Goal: Navigation & Orientation: Find specific page/section

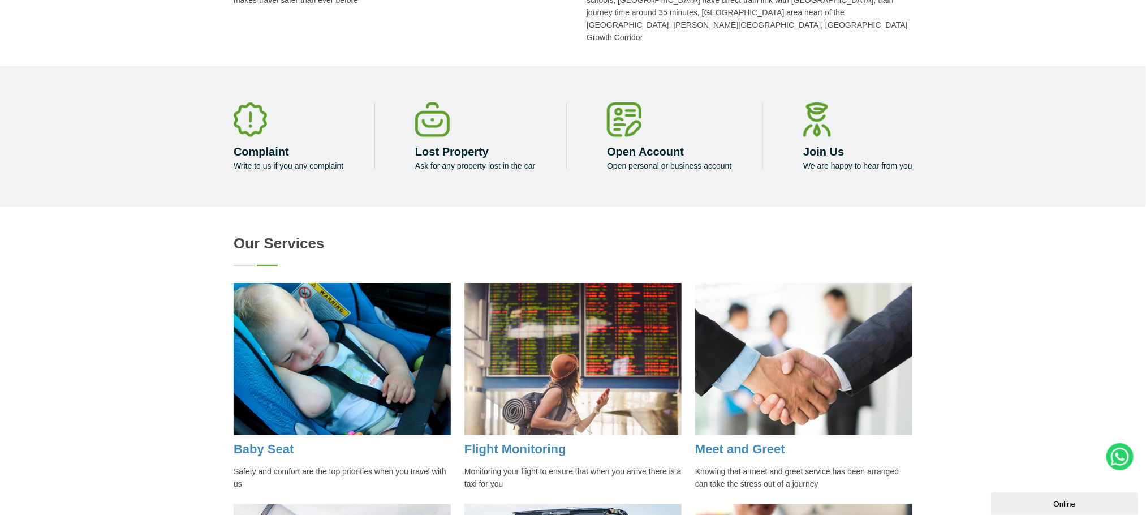
scroll to position [727, 0]
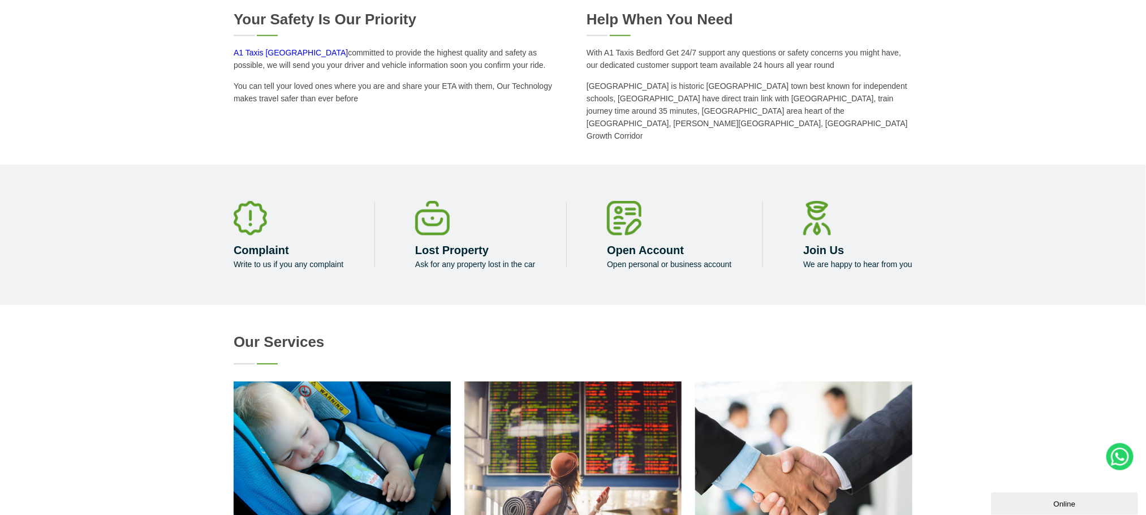
click at [333, 48] on p "A1 Taxis Bedford committed to provide the highest quality and safety as possibl…" at bounding box center [397, 58] width 326 height 25
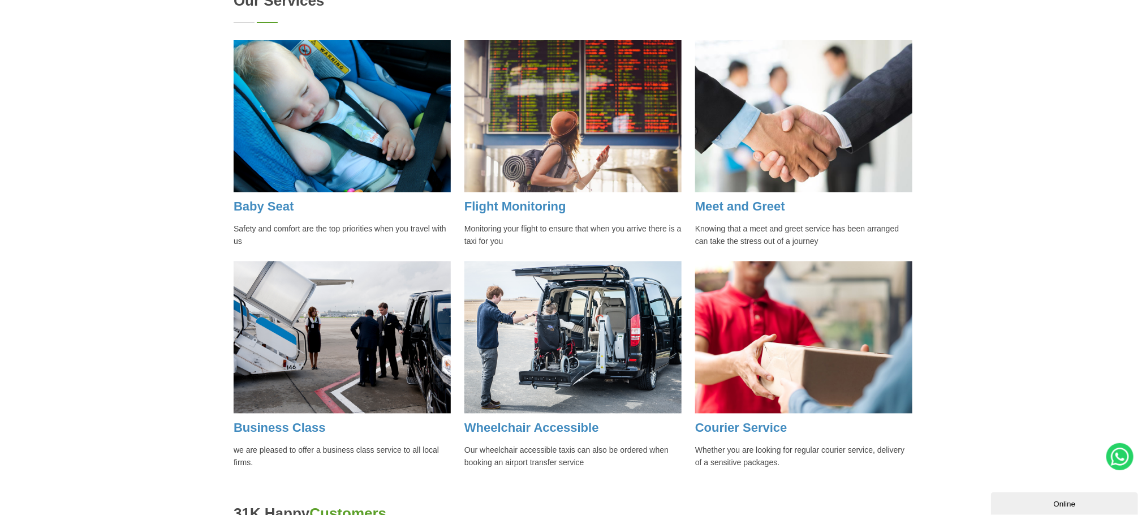
scroll to position [1066, 0]
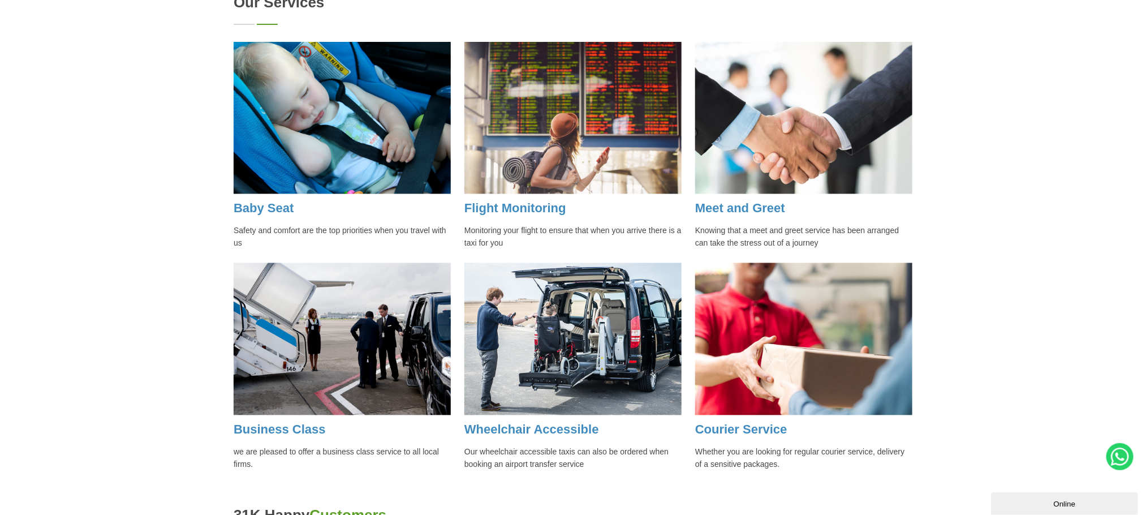
click at [322, 365] on img at bounding box center [342, 339] width 217 height 152
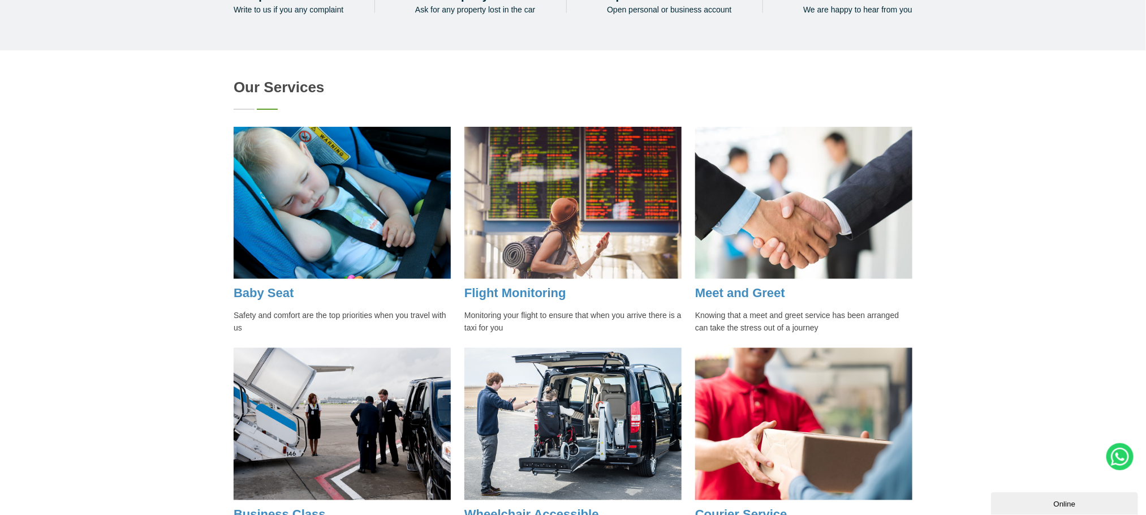
scroll to position [996, 0]
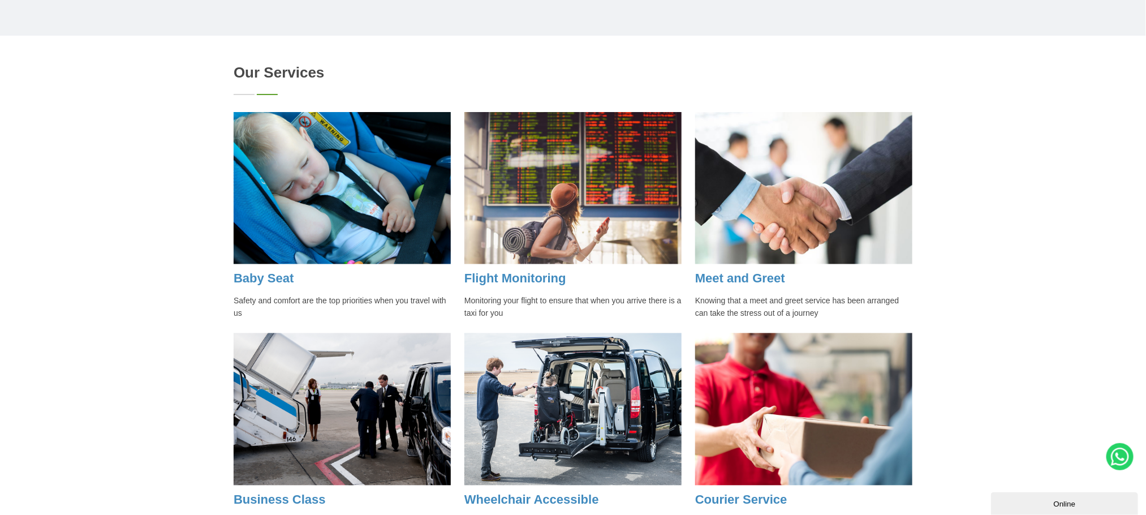
drag, startPoint x: 1122, startPoint y: 379, endPoint x: 355, endPoint y: 508, distance: 777.8
click at [1122, 379] on div "Our Services Baby Seat Safety and comfort are the top priorities when you trave…" at bounding box center [573, 306] width 1146 height 496
drag, startPoint x: 0, startPoint y: 394, endPoint x: 14, endPoint y: 433, distance: 41.9
click at [0, 394] on div "Our Services Baby Seat Safety and comfort are the top priorities when you trave…" at bounding box center [573, 306] width 1146 height 496
click at [945, 365] on div "Our Services Baby Seat Safety and comfort are the top priorities when you trave…" at bounding box center [573, 306] width 1146 height 496
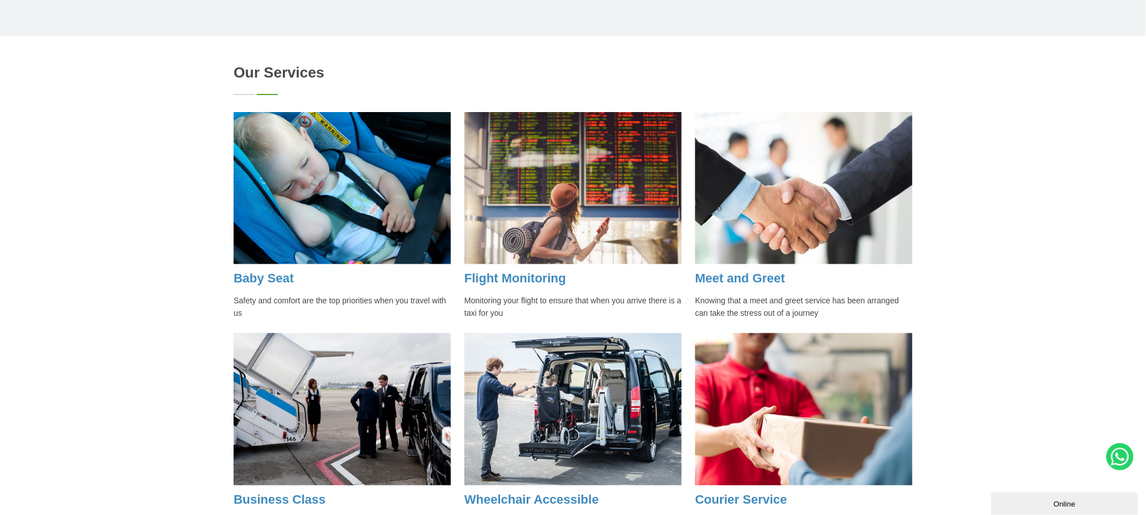
click at [1125, 344] on div "Our Services Baby Seat Safety and comfort are the top priorities when you trave…" at bounding box center [573, 306] width 1146 height 496
